Goal: Communication & Community: Ask a question

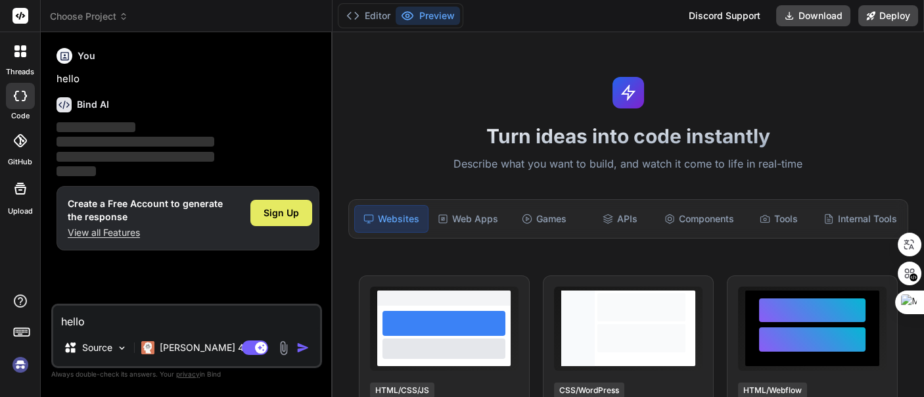
click at [282, 212] on span "Sign Up" at bounding box center [281, 212] width 35 height 13
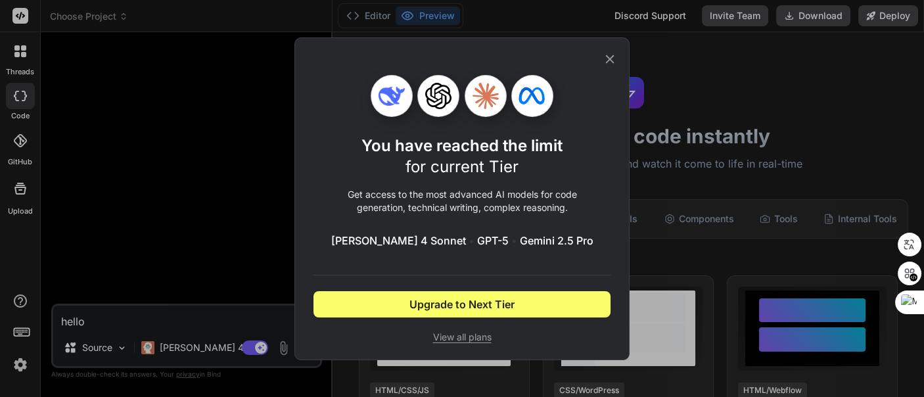
type textarea "x"
click at [610, 55] on icon at bounding box center [610, 59] width 14 height 14
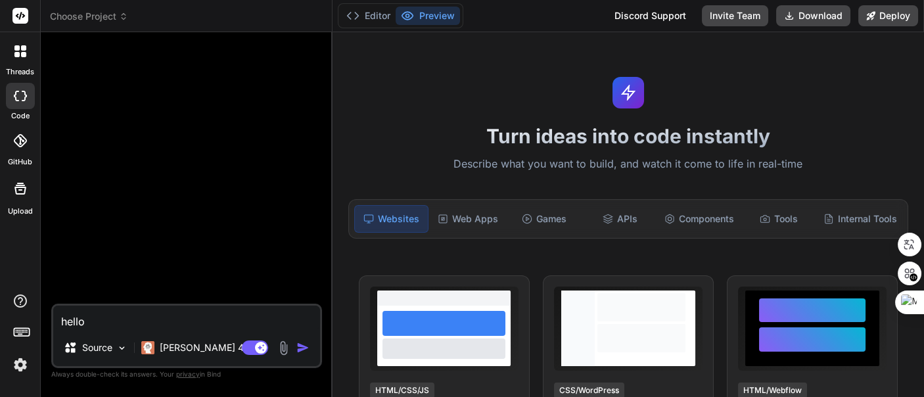
click at [150, 317] on textarea "hello" at bounding box center [186, 318] width 267 height 24
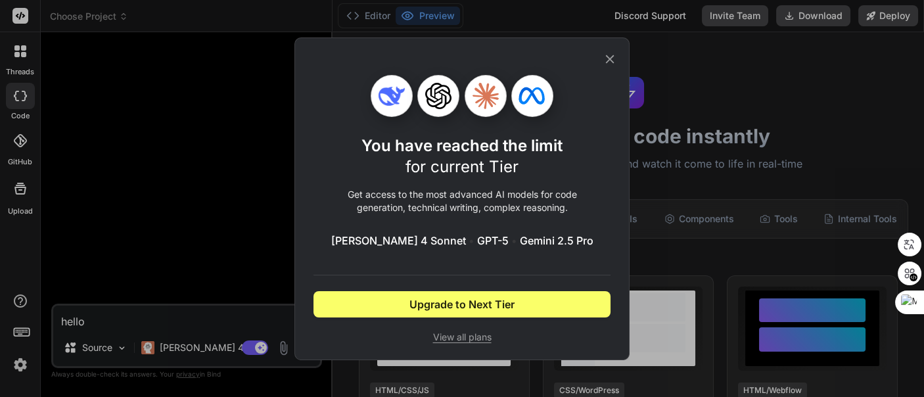
click at [611, 57] on icon at bounding box center [610, 59] width 14 height 14
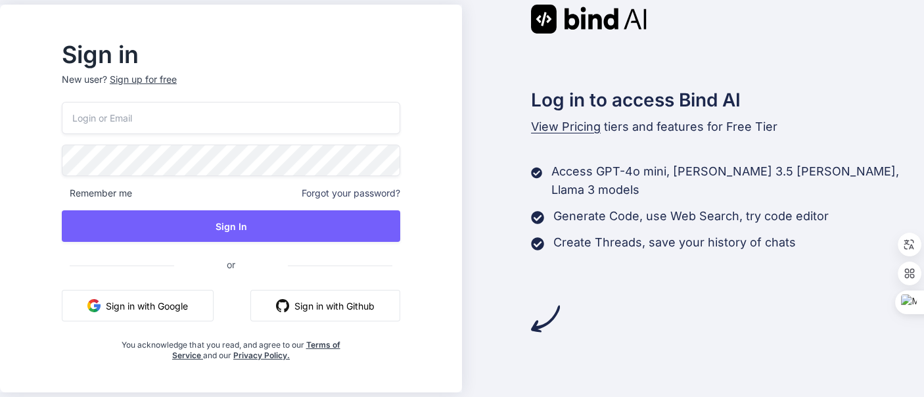
click at [189, 300] on button "Sign in with Google" at bounding box center [138, 306] width 152 height 32
